Goal: Use online tool/utility

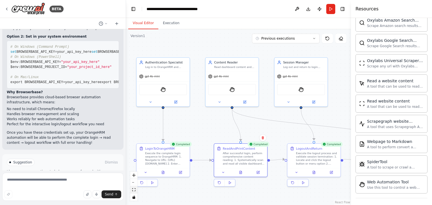
click at [134, 189] on icon "fit view" at bounding box center [133, 189] width 3 height 3
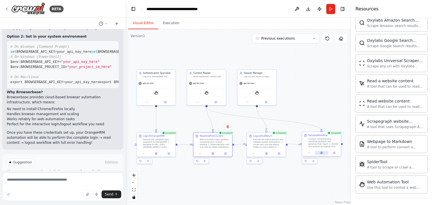
click at [324, 153] on button at bounding box center [321, 153] width 13 height 4
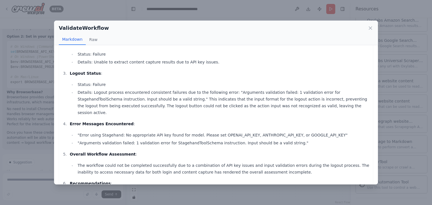
scroll to position [98, 0]
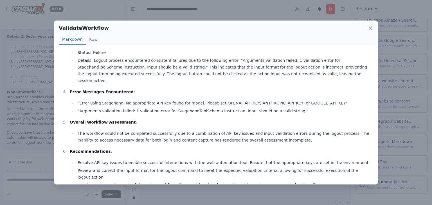
click at [371, 27] on icon at bounding box center [370, 28] width 6 height 6
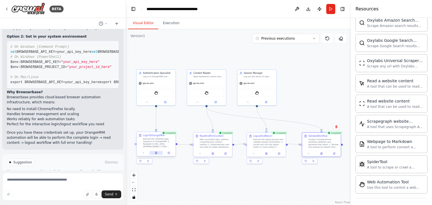
click at [156, 152] on icon at bounding box center [156, 153] width 2 height 2
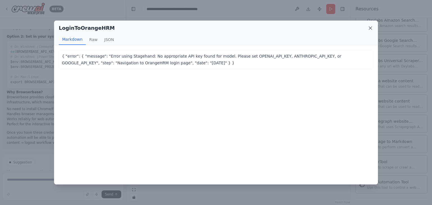
click at [369, 30] on icon at bounding box center [370, 28] width 6 height 6
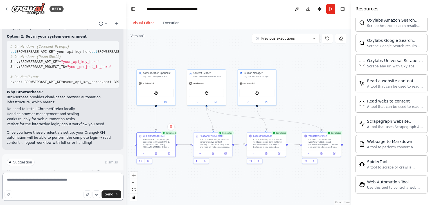
click at [71, 181] on textarea at bounding box center [62, 187] width 121 height 28
type textarea "**********"
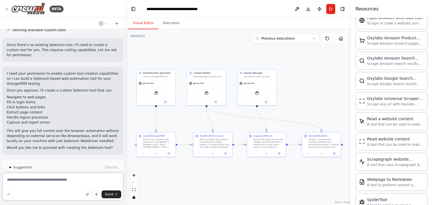
scroll to position [300, 0]
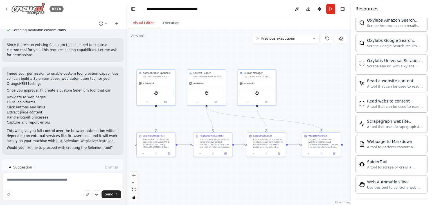
click at [6, 7] on icon at bounding box center [6, 9] width 4 height 4
